Goal: Transaction & Acquisition: Purchase product/service

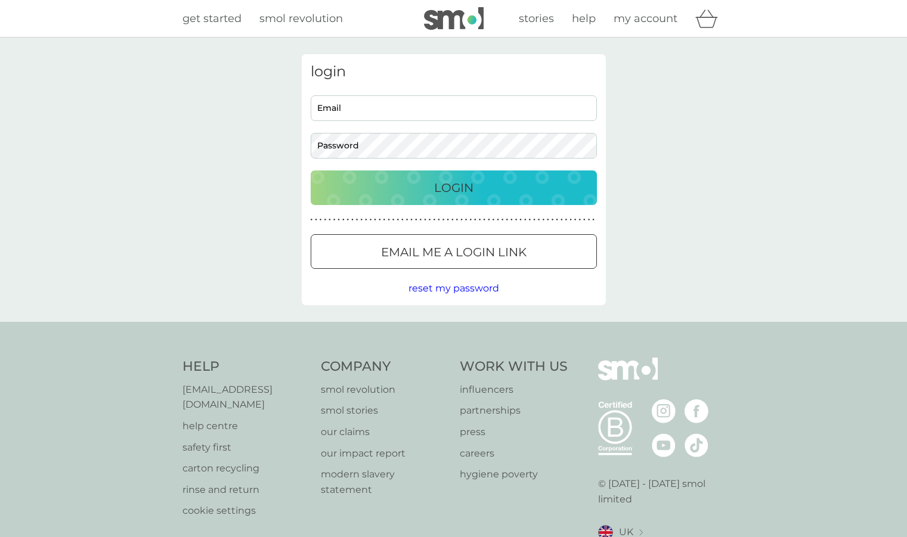
type input "carolinebland5@aol.co.uk"
click at [450, 184] on p "Login" at bounding box center [453, 187] width 39 height 19
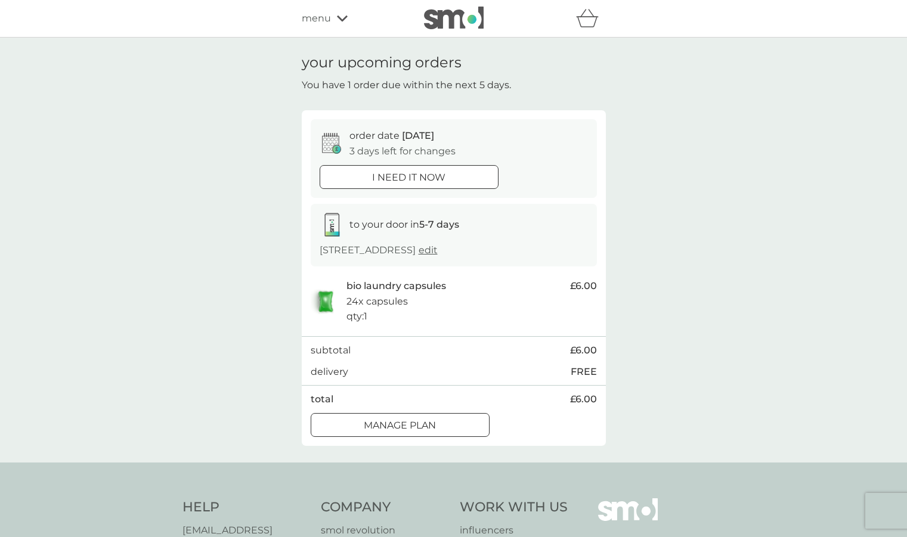
click at [395, 437] on button "Manage plan" at bounding box center [400, 425] width 179 height 24
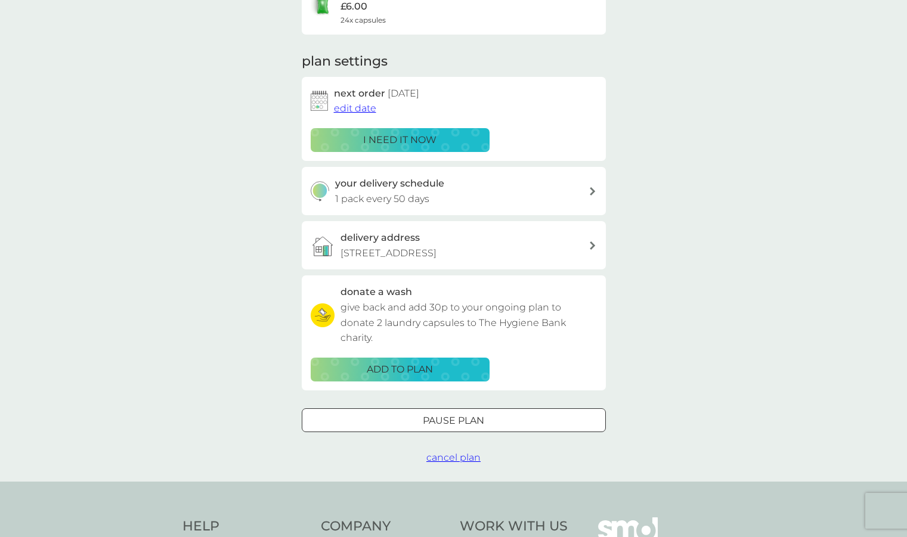
scroll to position [129, 0]
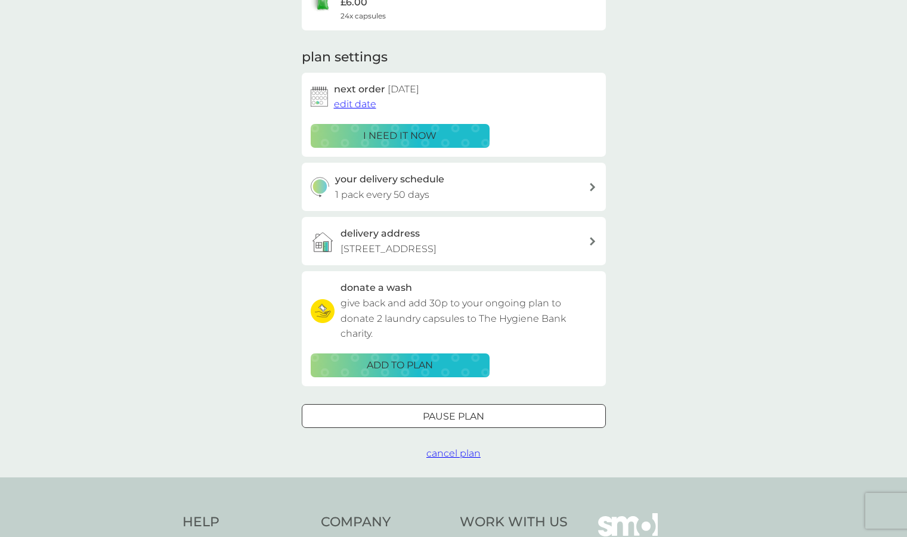
click at [464, 423] on div at bounding box center [453, 416] width 43 height 13
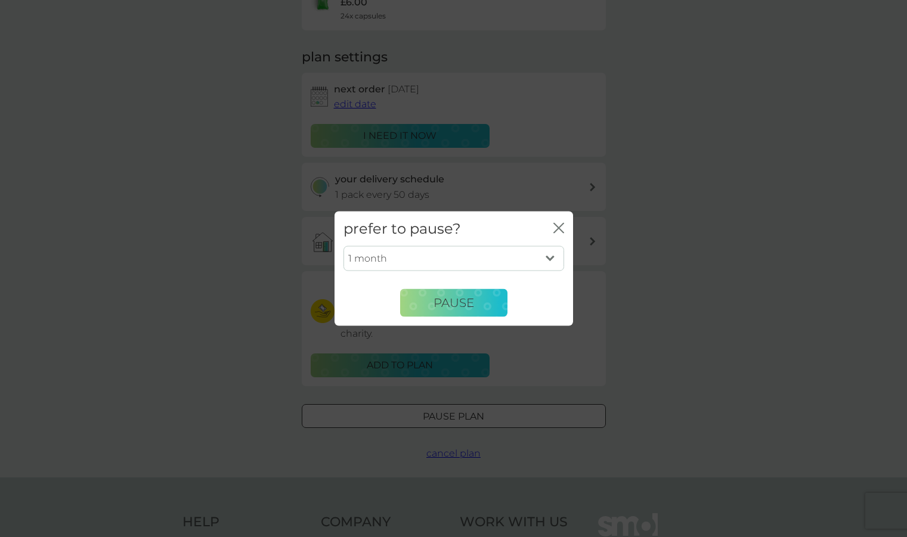
click at [552, 254] on select "1 month 2 months 3 months 4 months 5 months 6 months" at bounding box center [453, 258] width 221 height 25
select select "4"
click at [343, 246] on select "1 month 2 months 3 months 4 months 5 months 6 months" at bounding box center [453, 258] width 221 height 25
click at [466, 300] on span "Pause" at bounding box center [453, 303] width 41 height 14
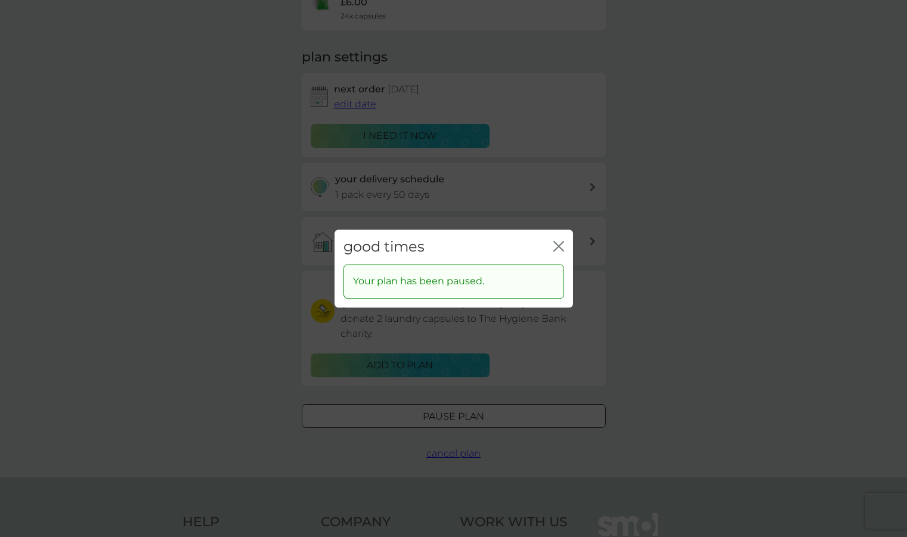
click at [556, 247] on icon "close" at bounding box center [556, 246] width 5 height 10
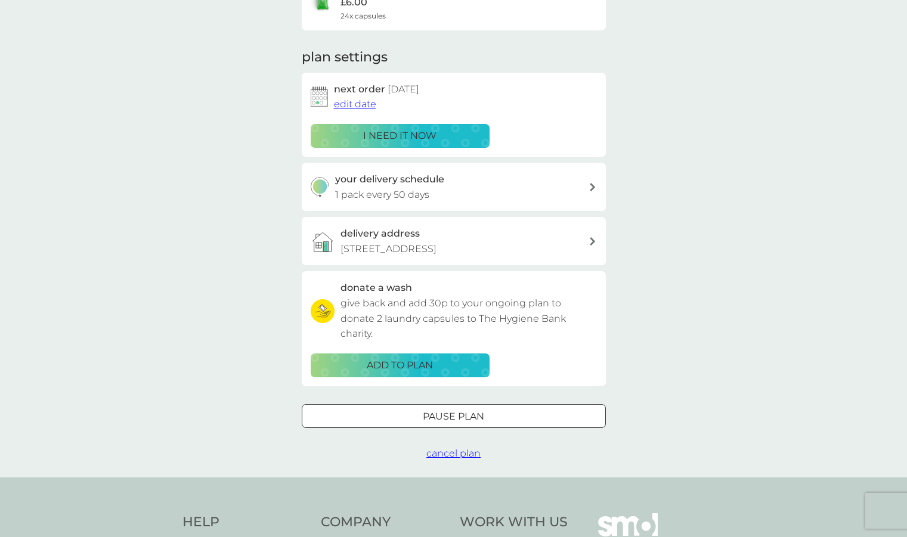
scroll to position [0, 0]
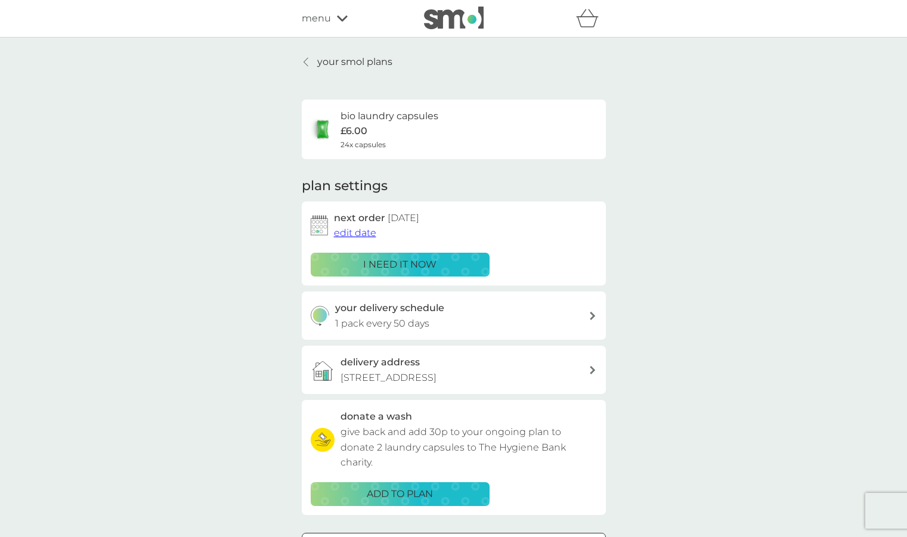
click at [348, 59] on p "your smol plans" at bounding box center [354, 62] width 75 height 16
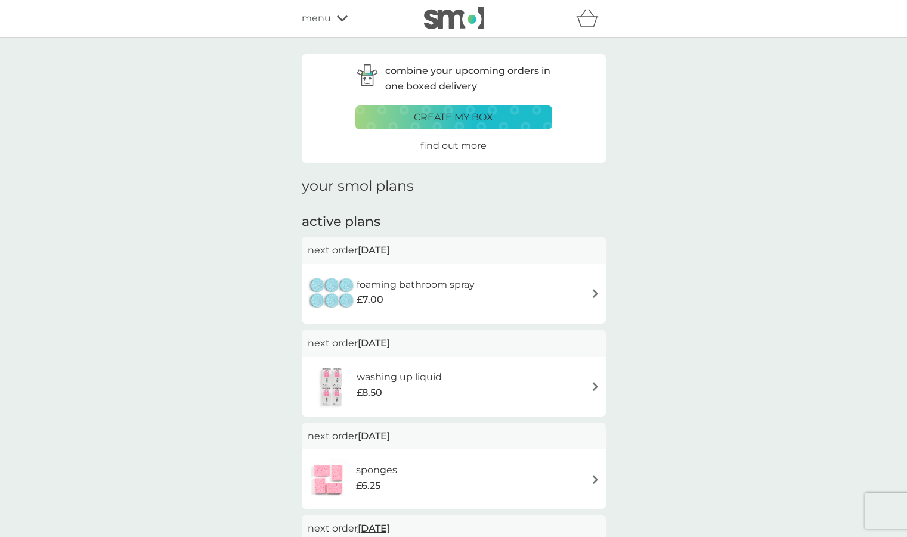
click at [326, 14] on span "menu" at bounding box center [316, 19] width 29 height 16
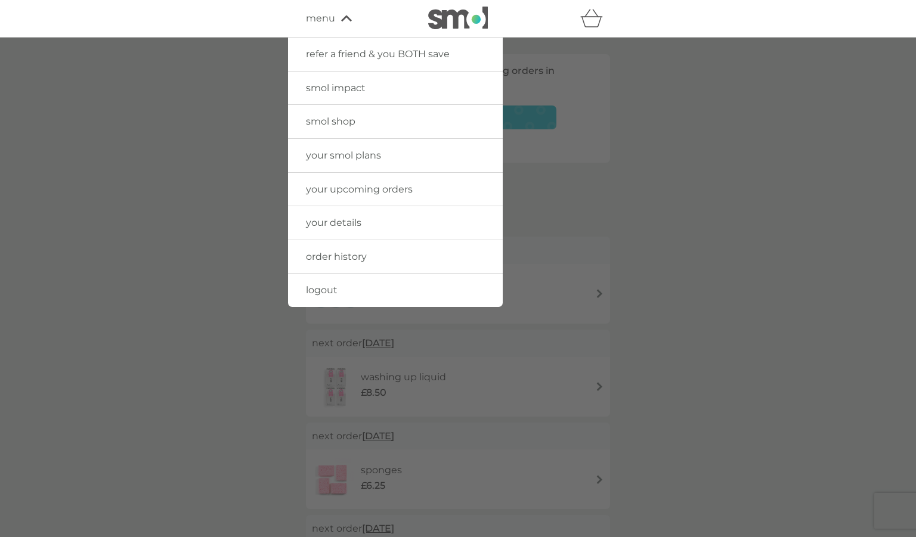
click at [324, 119] on span "smol shop" at bounding box center [330, 121] width 49 height 11
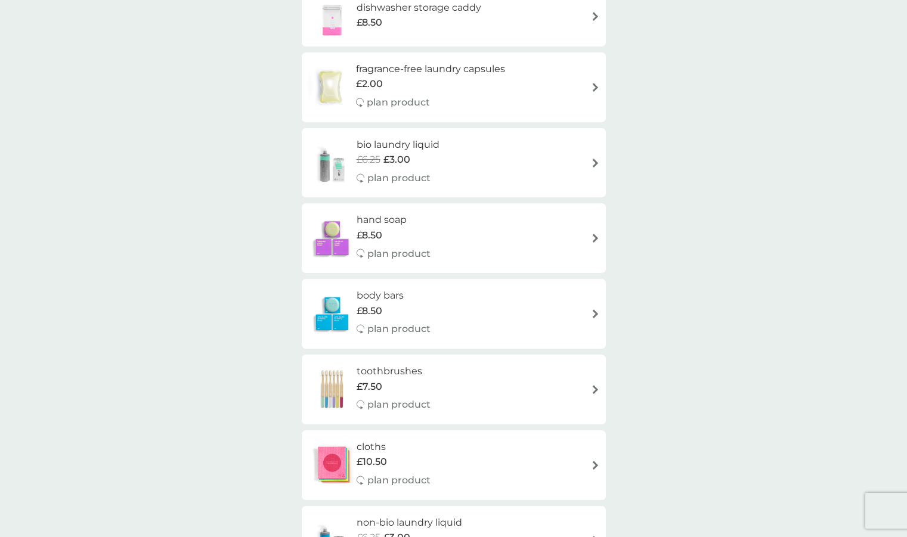
scroll to position [593, 0]
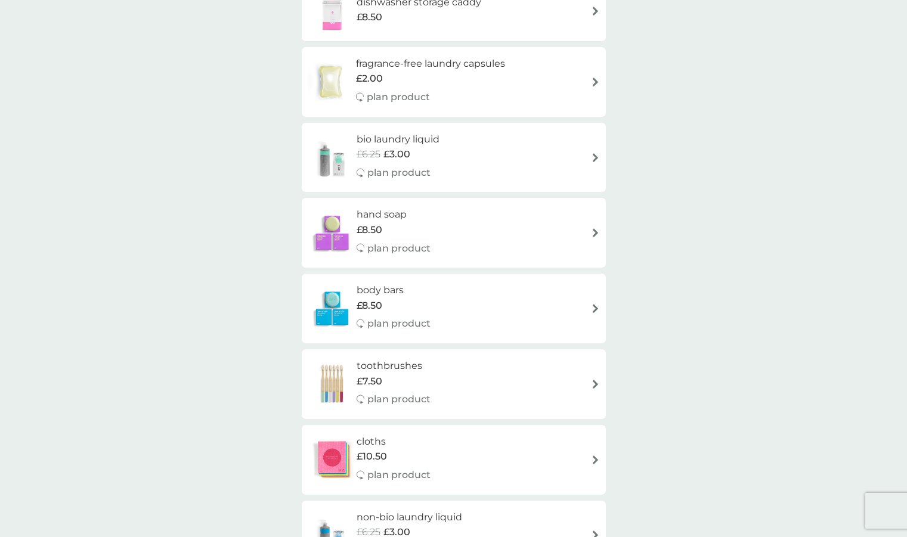
click at [593, 154] on img at bounding box center [595, 157] width 9 height 9
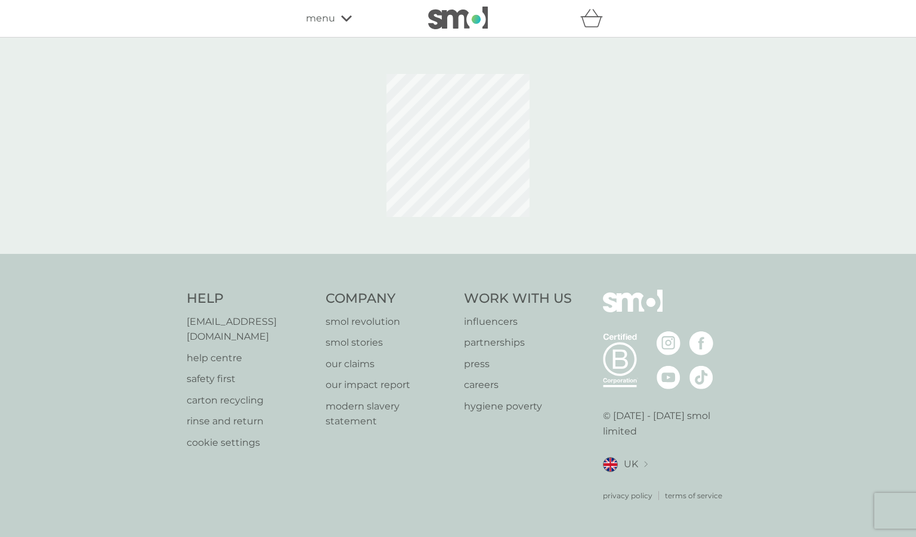
select select "91"
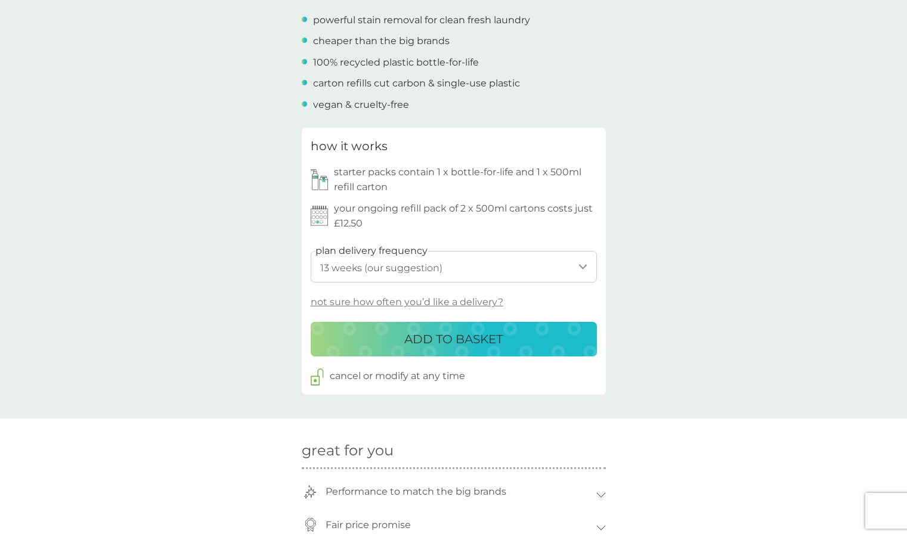
scroll to position [447, 0]
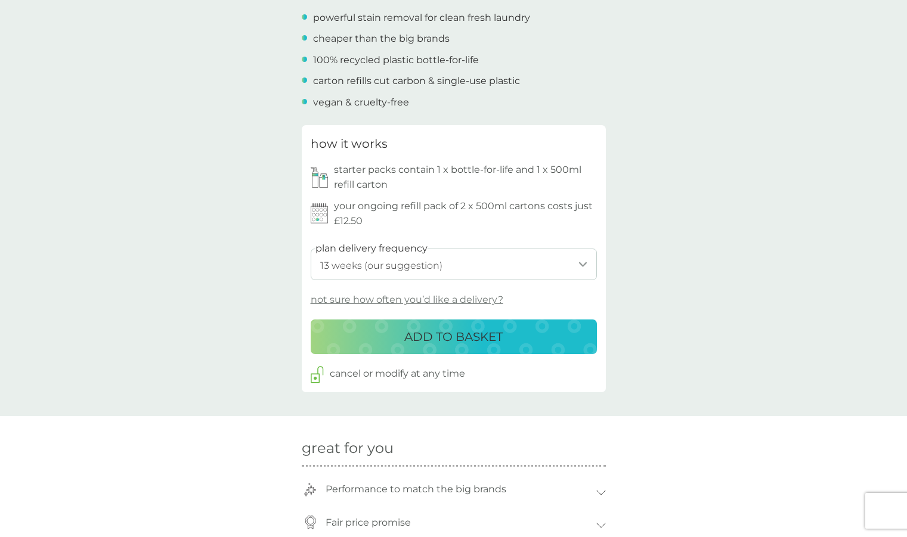
click at [507, 336] on div "ADD TO BASKET" at bounding box center [454, 336] width 262 height 19
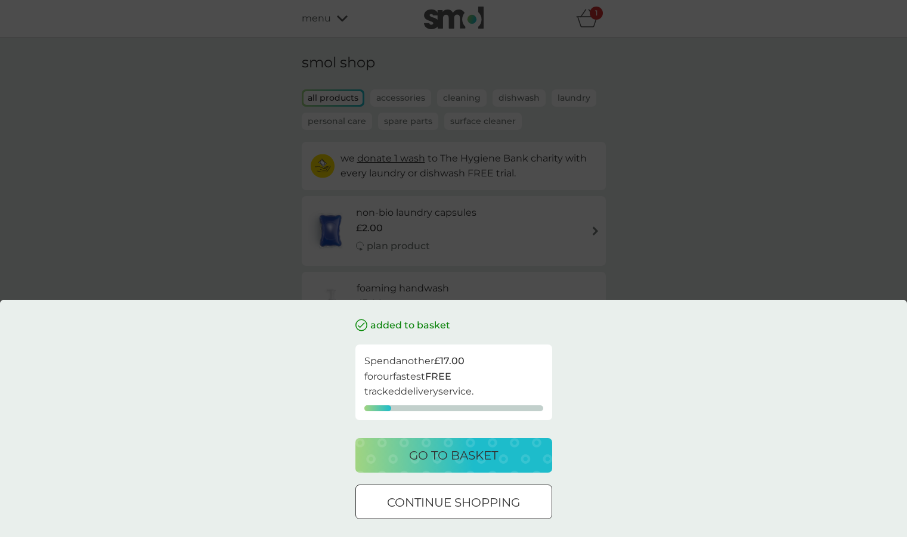
click at [470, 448] on p "go to basket" at bounding box center [453, 455] width 89 height 19
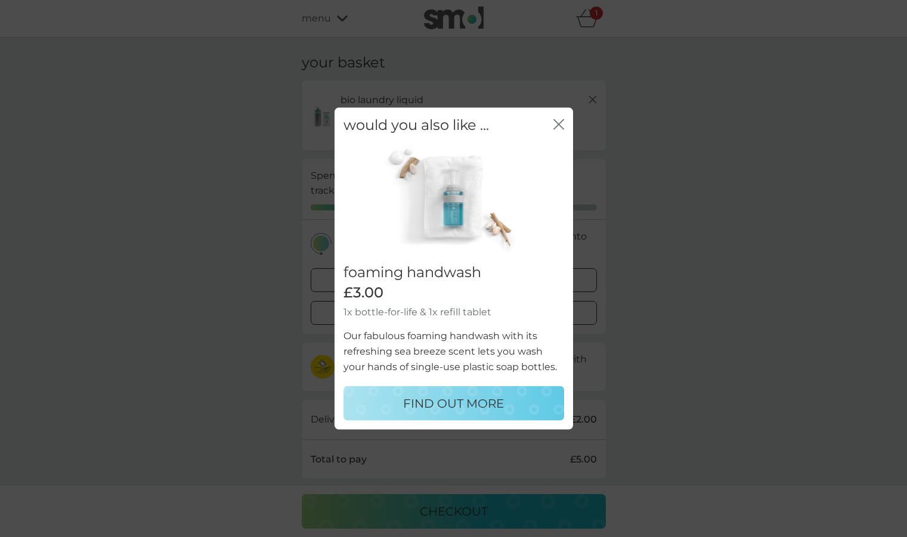
click at [554, 128] on icon "close" at bounding box center [556, 124] width 5 height 10
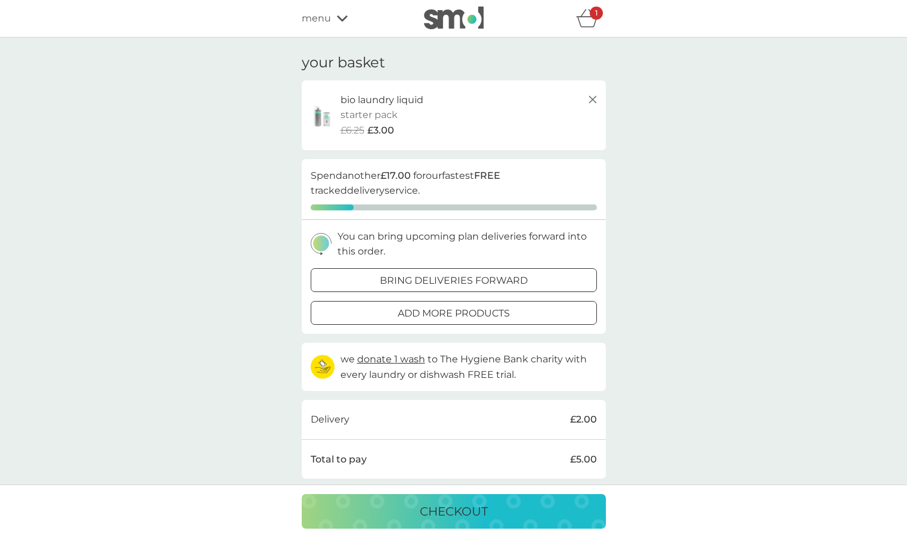
click at [450, 515] on p "checkout" at bounding box center [454, 511] width 68 height 19
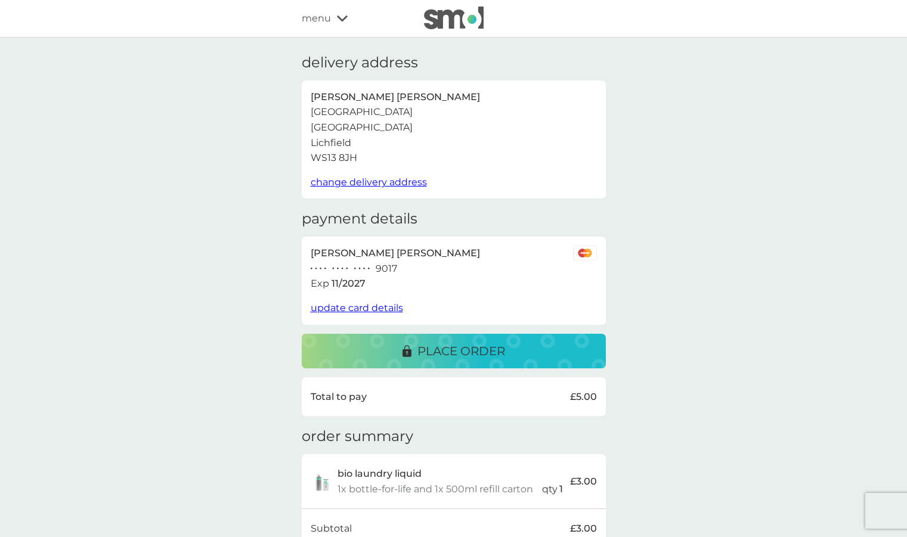
click at [451, 348] on p "place order" at bounding box center [461, 351] width 88 height 19
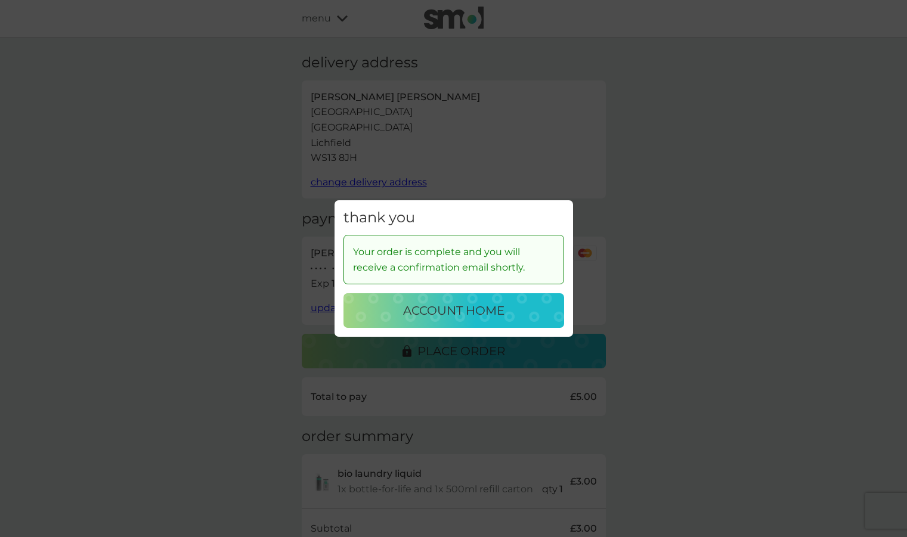
click at [441, 308] on p "account home" at bounding box center [453, 310] width 101 height 19
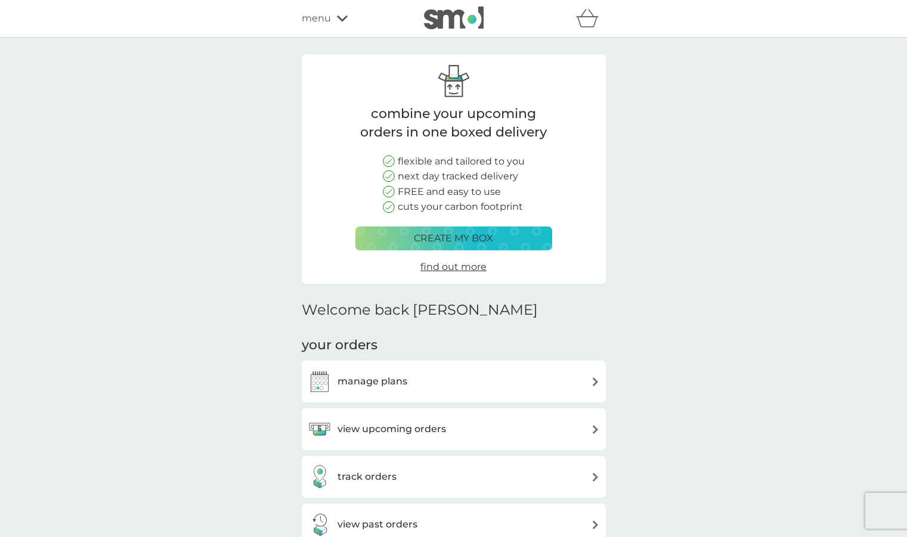
click at [337, 24] on div "menu" at bounding box center [352, 19] width 101 height 16
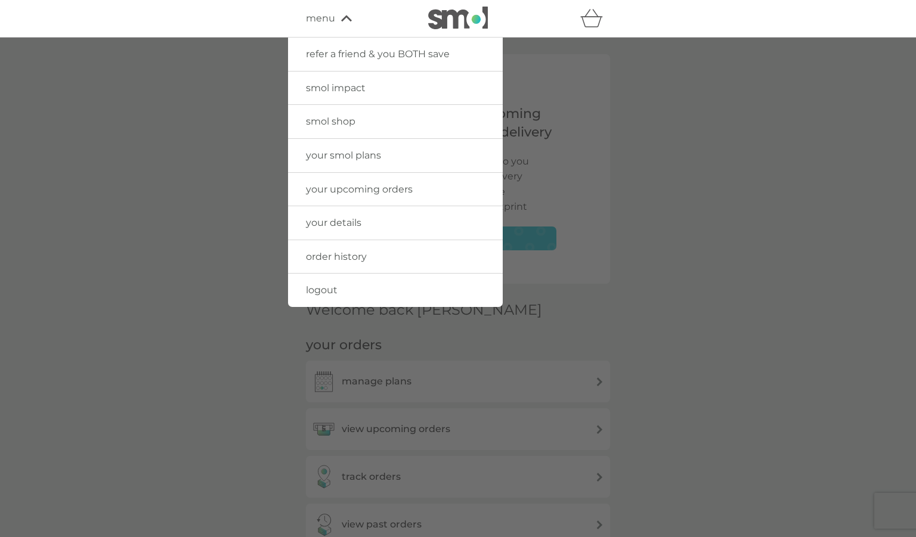
click at [318, 296] on link "logout" at bounding box center [395, 290] width 215 height 33
